Goal: Navigation & Orientation: Find specific page/section

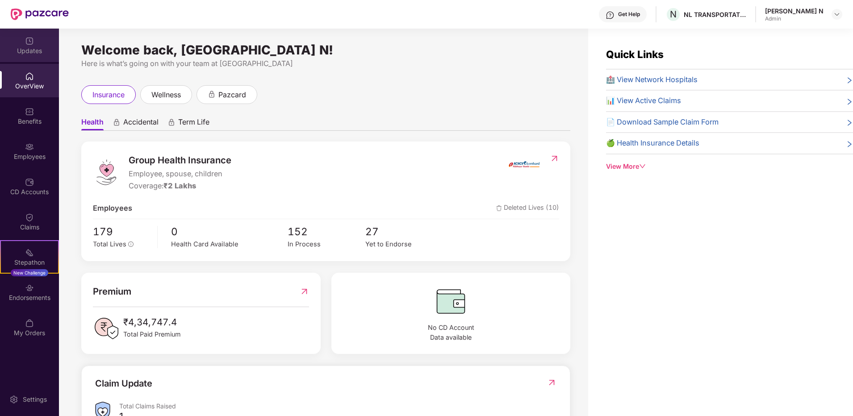
click at [25, 42] on img at bounding box center [29, 41] width 9 height 9
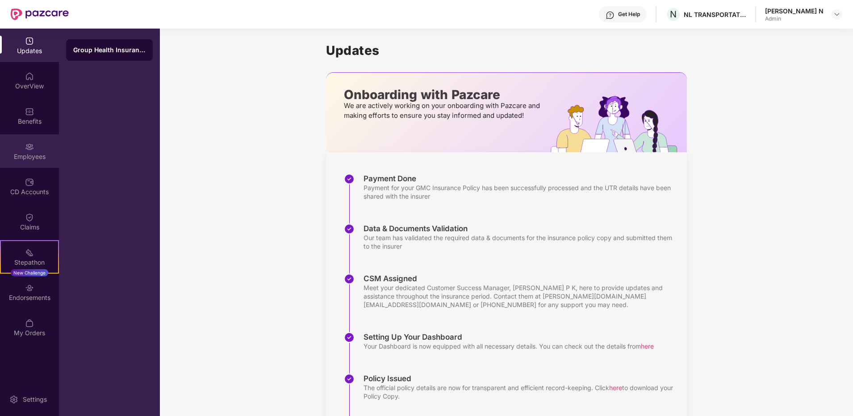
click at [29, 161] on div "Employees" at bounding box center [29, 151] width 59 height 34
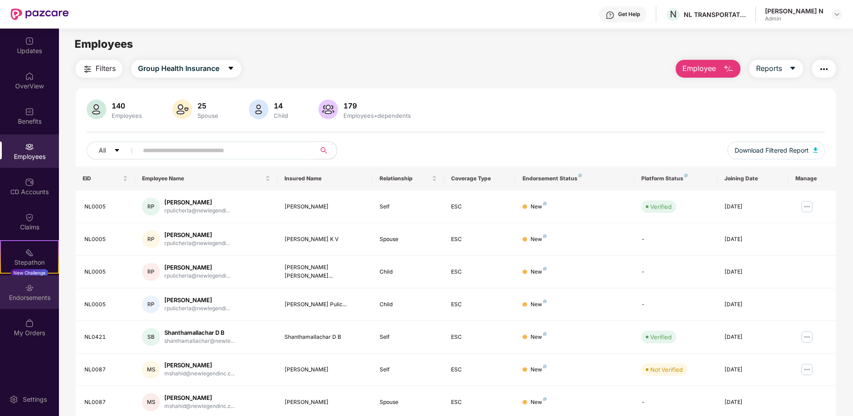
click at [29, 289] on img at bounding box center [29, 288] width 9 height 9
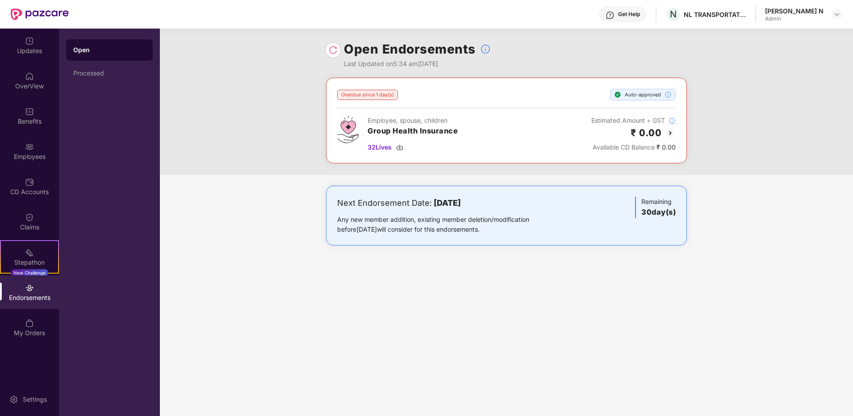
click at [332, 51] on img at bounding box center [333, 50] width 9 height 9
click at [34, 75] on img at bounding box center [29, 76] width 9 height 9
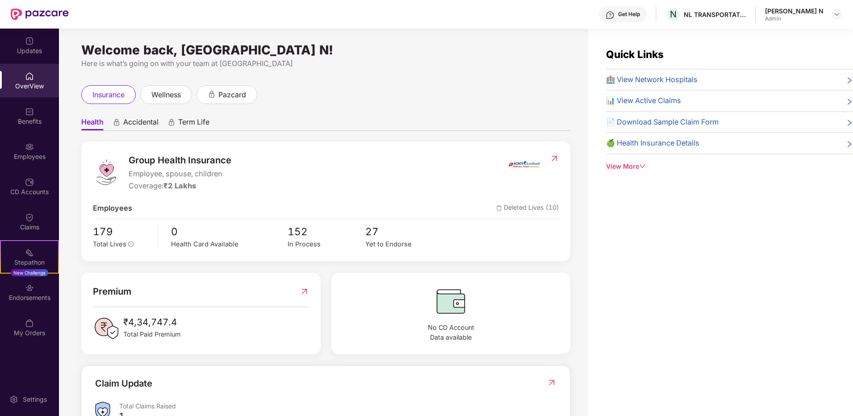
click at [293, 78] on div "Welcome back, [GEOGRAPHIC_DATA] N! Here is what’s going on with your team at Pa…" at bounding box center [323, 228] width 529 height 398
click at [22, 45] on div "Updates" at bounding box center [29, 46] width 59 height 34
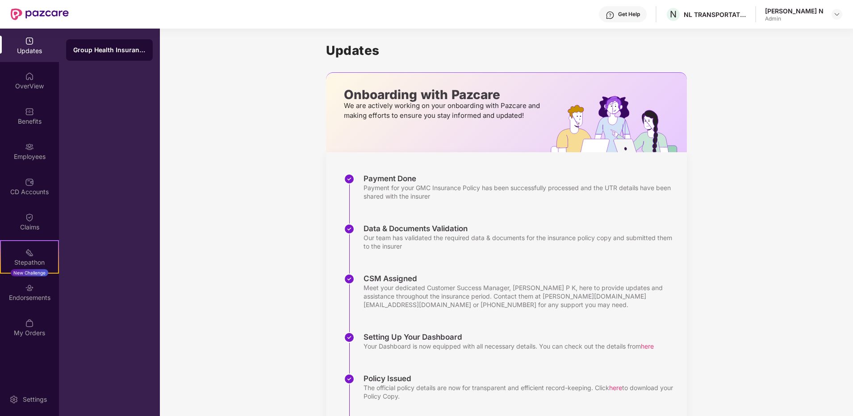
click at [48, 8] on div at bounding box center [40, 14] width 58 height 29
click at [33, 78] on img at bounding box center [29, 76] width 9 height 9
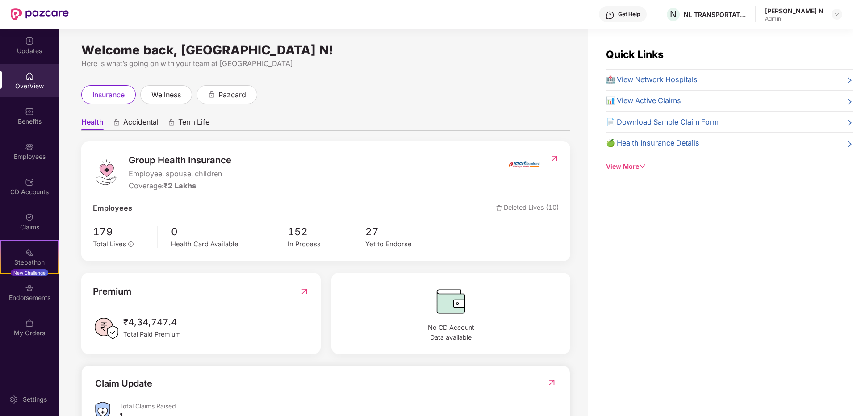
click at [628, 164] on div "View More" at bounding box center [729, 167] width 247 height 10
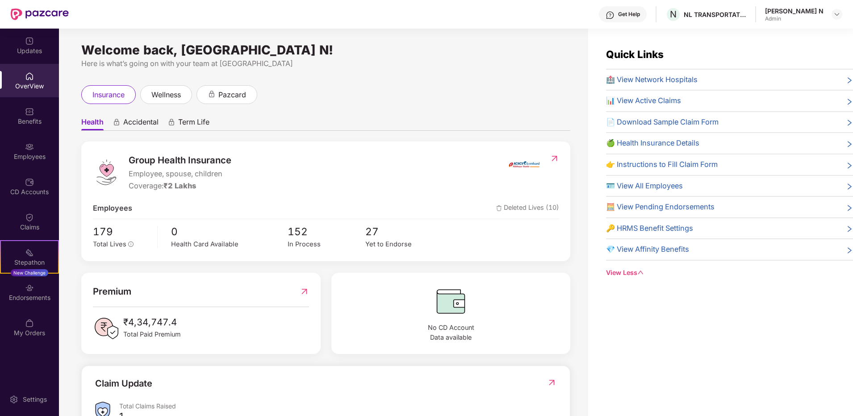
click at [408, 75] on div "Welcome back, [GEOGRAPHIC_DATA] N! Here is what’s going on with your team at Pa…" at bounding box center [323, 228] width 529 height 398
click at [33, 40] on img at bounding box center [29, 41] width 9 height 9
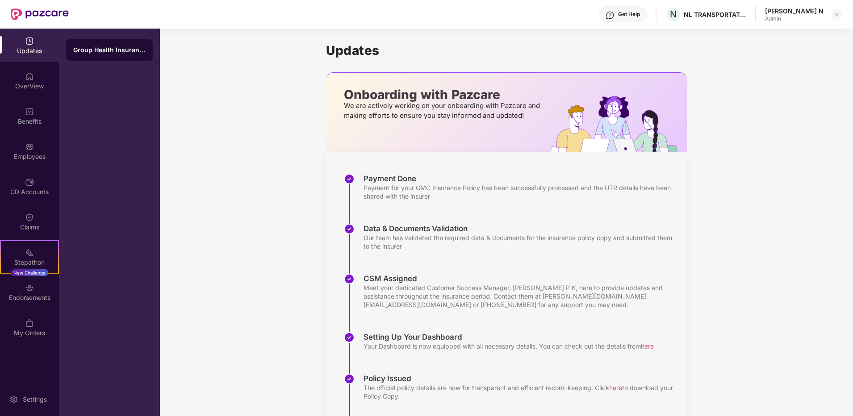
click at [279, 163] on div "Updates Onboarding with Pazcare We are actively working on your onboarding with…" at bounding box center [506, 256] width 693 height 455
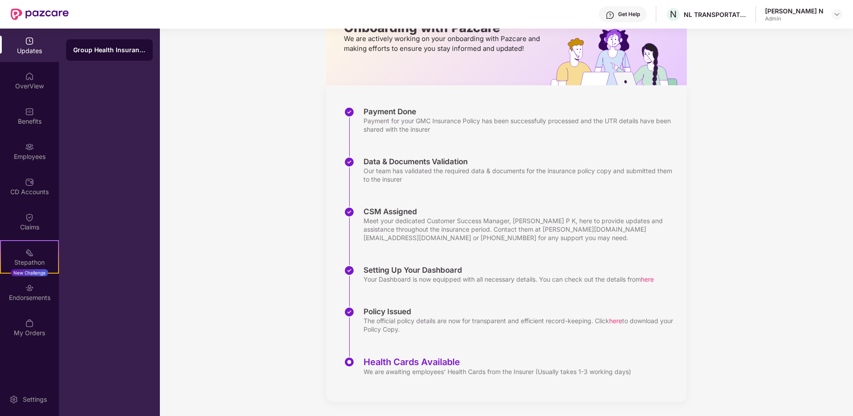
click at [647, 10] on div "Get Help" at bounding box center [623, 14] width 48 height 16
click at [796, 134] on div "Updates Onboarding with Pazcare We are actively working on your onboarding with…" at bounding box center [506, 189] width 693 height 455
click at [640, 16] on div "Get Help" at bounding box center [629, 14] width 22 height 7
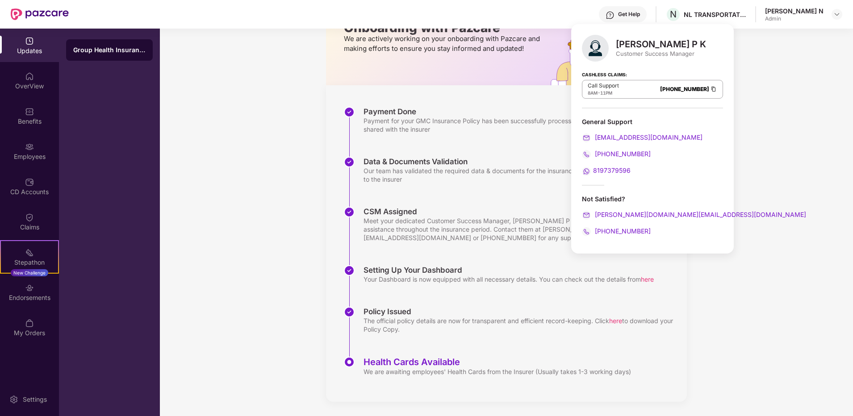
click at [757, 328] on div "Updates Onboarding with Pazcare We are actively working on your onboarding with…" at bounding box center [506, 189] width 693 height 455
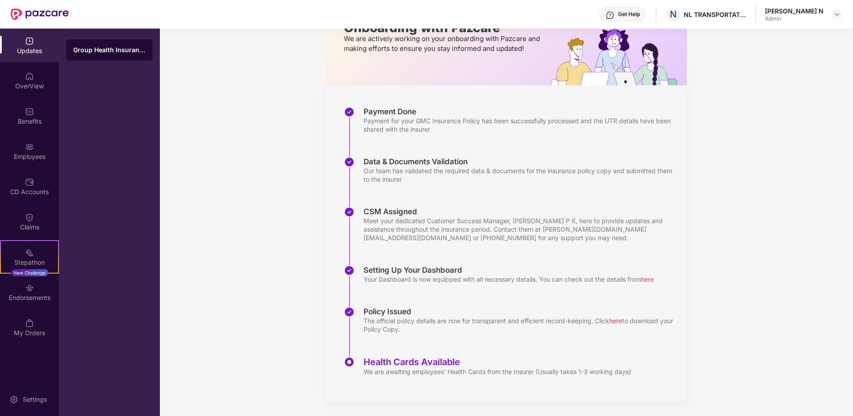
click at [742, 121] on div "Updates Onboarding with Pazcare We are actively working on your onboarding with…" at bounding box center [506, 189] width 693 height 455
